Goal: Task Accomplishment & Management: Manage account settings

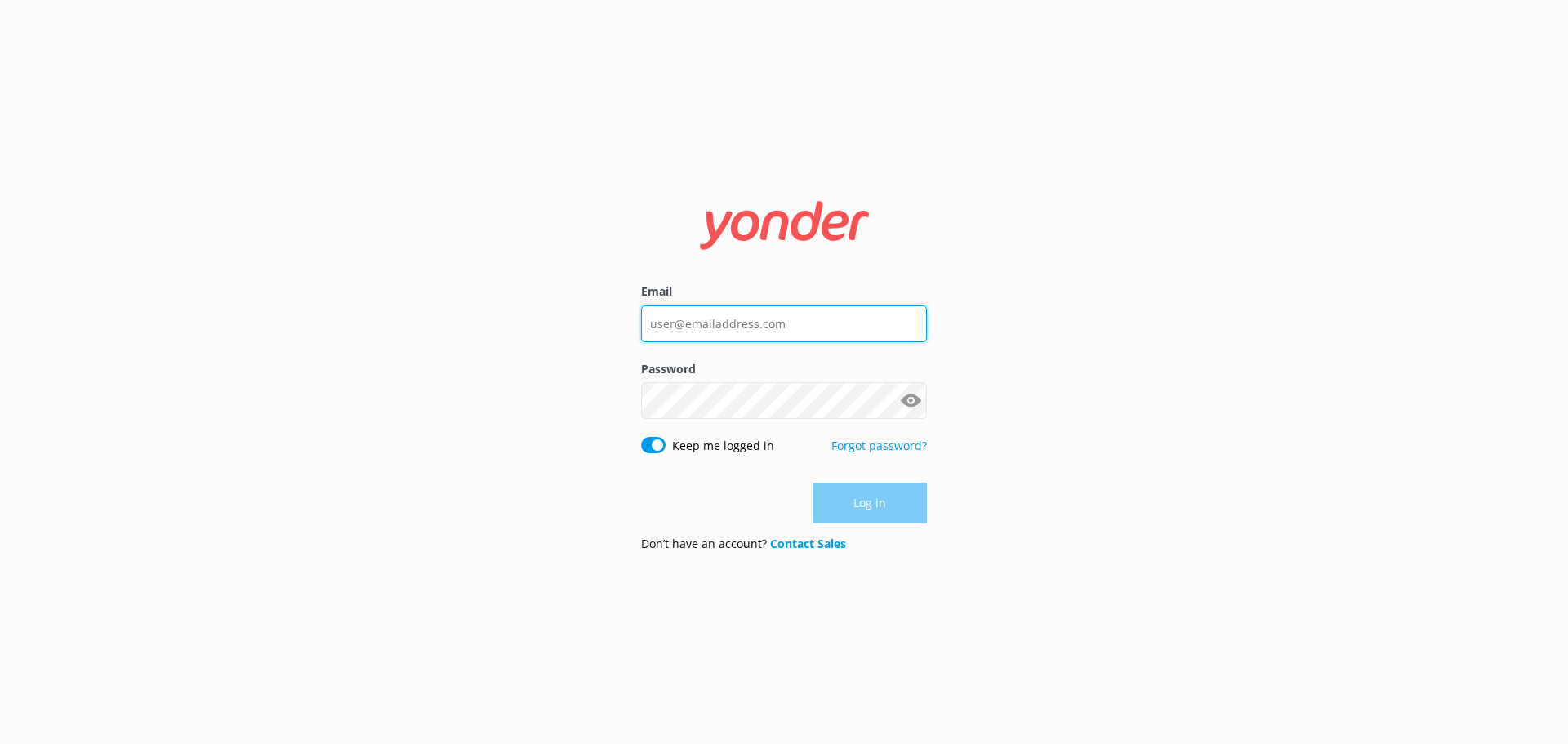
type input "[EMAIL_ADDRESS][DOMAIN_NAME]"
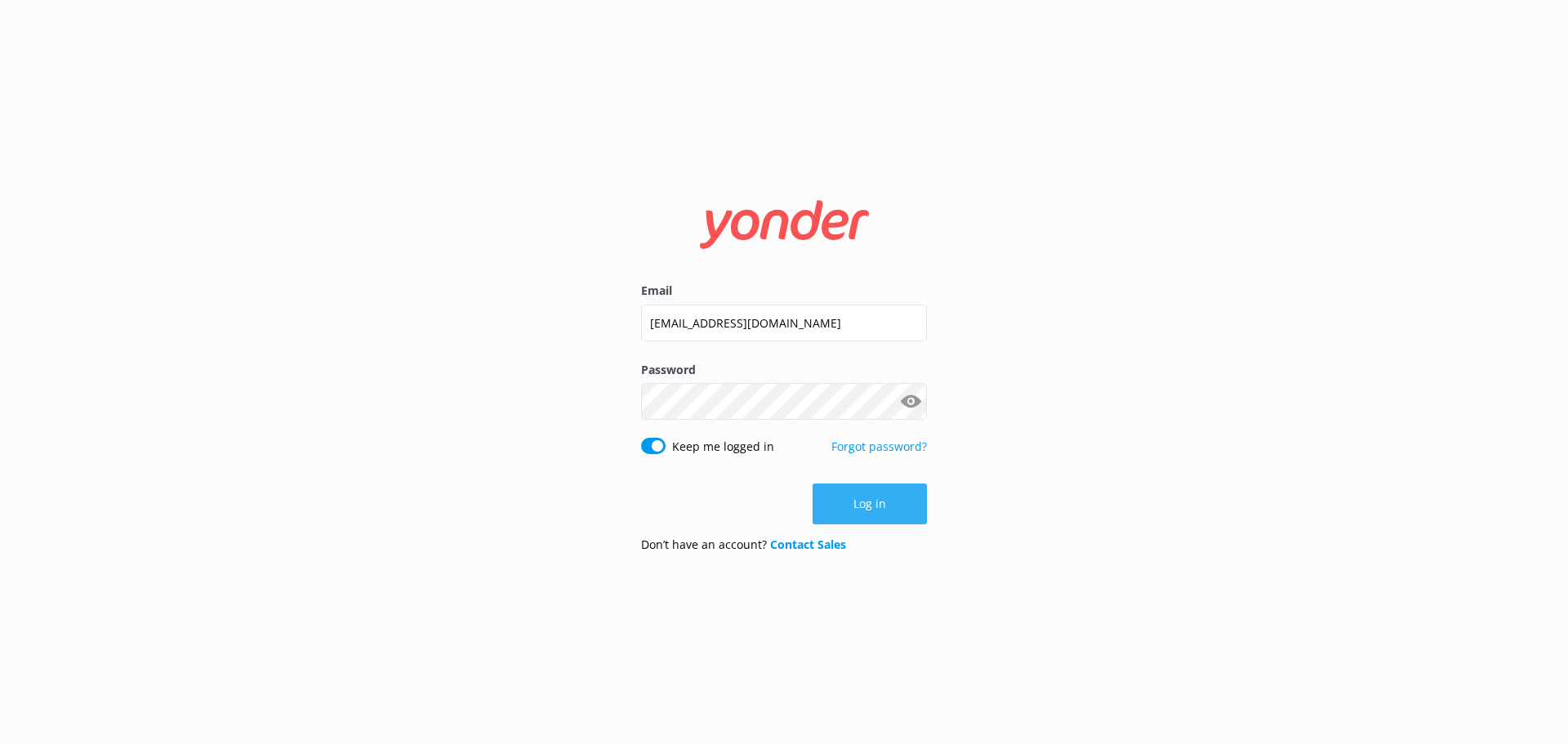
click at [880, 509] on button "Log in" at bounding box center [869, 503] width 114 height 41
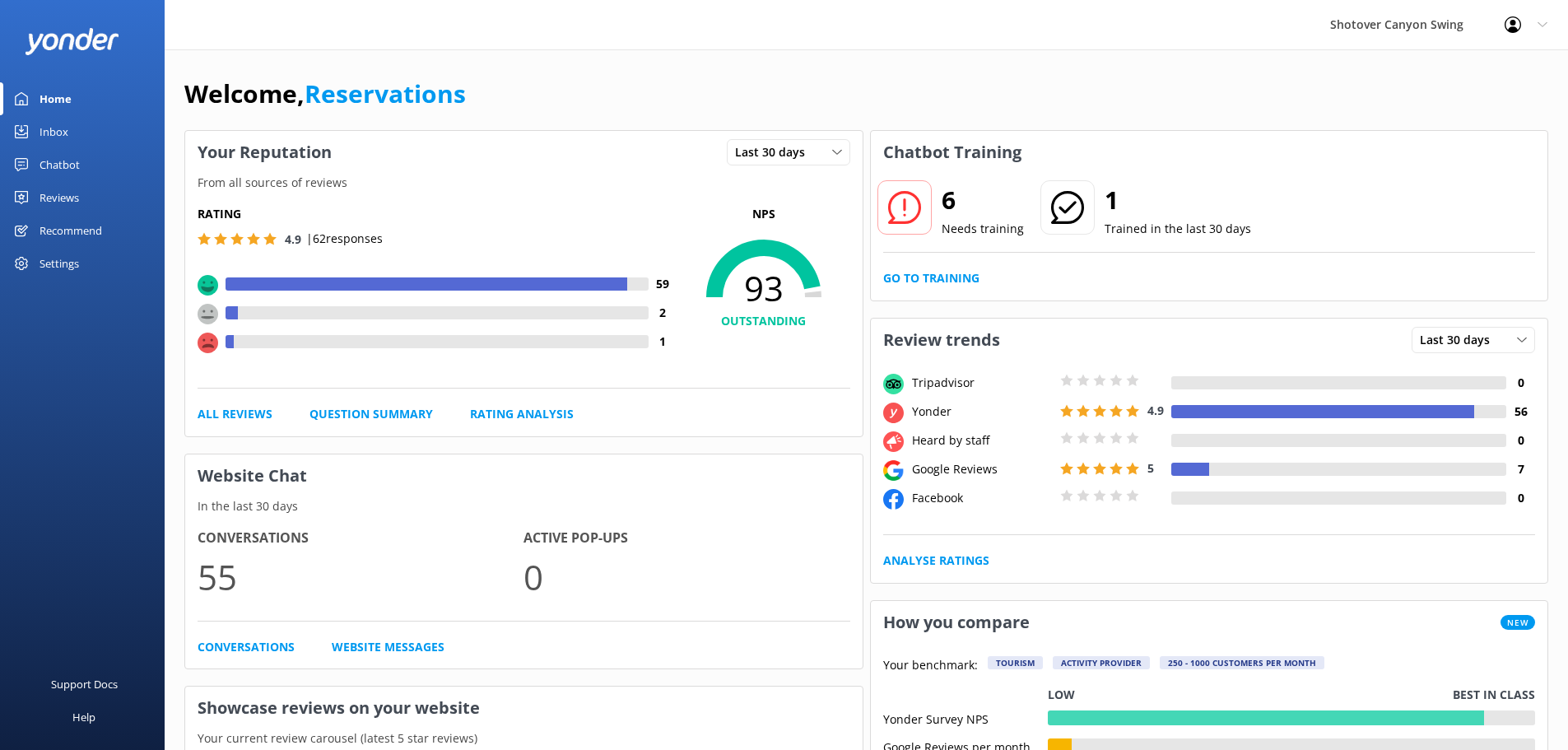
click at [79, 128] on link "Inbox" at bounding box center [82, 131] width 165 height 33
